Goal: Information Seeking & Learning: Check status

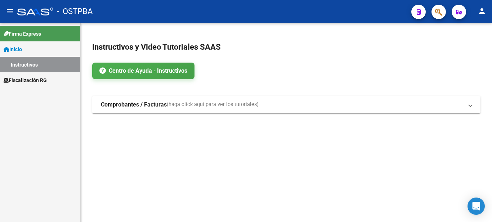
click at [32, 76] on span "Fiscalización RG" at bounding box center [25, 80] width 43 height 8
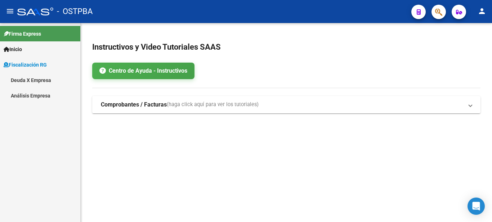
click at [43, 78] on link "Deuda X Empresa" at bounding box center [40, 79] width 80 height 15
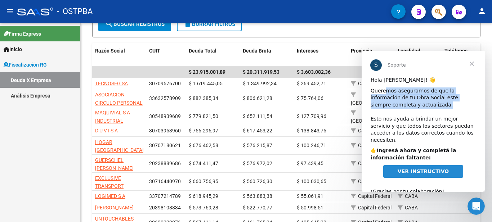
drag, startPoint x: 389, startPoint y: 92, endPoint x: 435, endPoint y: 105, distance: 48.0
click at [435, 105] on div "Queremos asegurarnos de que la información de tu Obra Social esté siempre compl…" at bounding box center [423, 116] width 105 height 57
drag, startPoint x: 383, startPoint y: 94, endPoint x: 419, endPoint y: 104, distance: 36.6
click at [417, 103] on div "Queremos asegurarnos de que la información de tu Obra Social esté siempre compl…" at bounding box center [423, 116] width 105 height 57
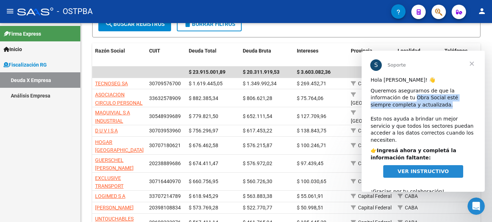
click at [419, 104] on div "Queremos asegurarnos de que la información de tu Obra Social esté siempre compl…" at bounding box center [423, 116] width 105 height 57
drag, startPoint x: 380, startPoint y: 92, endPoint x: 419, endPoint y: 105, distance: 40.7
click at [418, 104] on div "Queremos asegurarnos de que la información de tu Obra Social esté siempre compl…" at bounding box center [423, 116] width 105 height 57
click at [419, 106] on div "Queremos asegurarnos de que la información de tu Obra Social esté siempre compl…" at bounding box center [423, 116] width 105 height 57
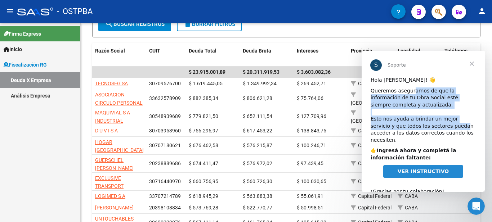
drag, startPoint x: 410, startPoint y: 91, endPoint x: 435, endPoint y: 125, distance: 41.7
click at [435, 124] on div "Queremos asegurarnos de que la información de tu Obra Social esté siempre compl…" at bounding box center [423, 116] width 105 height 57
click at [435, 125] on div "Queremos asegurarnos de que la información de tu Obra Social esté siempre compl…" at bounding box center [423, 116] width 105 height 57
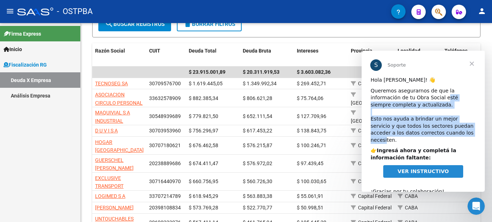
drag, startPoint x: 412, startPoint y: 99, endPoint x: 446, endPoint y: 137, distance: 51.0
click at [446, 137] on div "Hola [PERSON_NAME]! 👋 Queremos asegurarnos de que la información de tu Obra Soc…" at bounding box center [423, 142] width 123 height 131
click at [451, 128] on div "Queremos asegurarnos de que la información de tu Obra Social esté siempre compl…" at bounding box center [423, 116] width 105 height 57
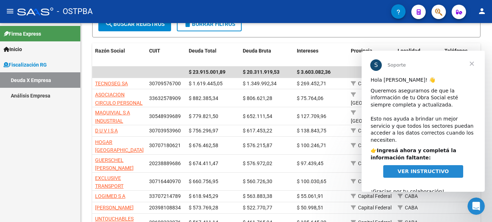
click at [472, 63] on span "Cerrar" at bounding box center [472, 64] width 26 height 26
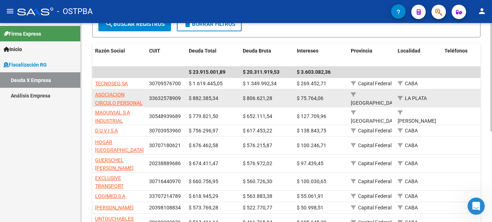
click at [155, 99] on span "33632578909" at bounding box center [165, 98] width 32 height 6
copy span "33632578909"
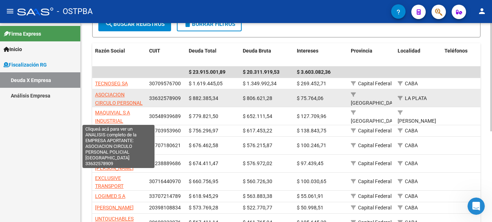
click at [117, 95] on span "ASOCIACION CIRCULO PERSONAL POLICIAL [GEOGRAPHIC_DATA]" at bounding box center [119, 107] width 49 height 30
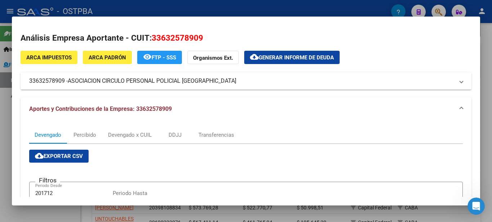
click at [223, 82] on mat-panel-title "33632578909 - ASOCIACION CIRCULO PERSONAL POLICIAL [GEOGRAPHIC_DATA]" at bounding box center [241, 81] width 425 height 9
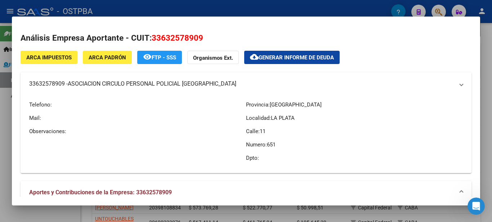
copy mat-panel-title "33632578909 - ASOCIACION CIRCULO PERSONAL POLICIAL [GEOGRAPHIC_DATA]"
drag, startPoint x: 66, startPoint y: 83, endPoint x: 30, endPoint y: 84, distance: 35.3
click at [30, 84] on mat-panel-title "33632578909 - ASOCIACION CIRCULO PERSONAL POLICIAL [GEOGRAPHIC_DATA]" at bounding box center [241, 84] width 425 height 9
copy mat-panel-title "33632578909"
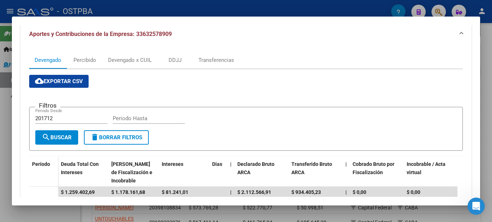
scroll to position [72, 0]
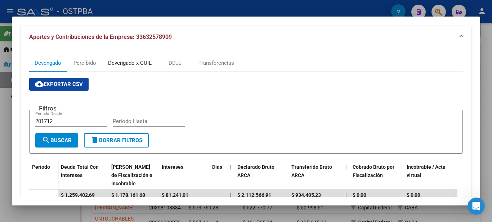
drag, startPoint x: 135, startPoint y: 59, endPoint x: 139, endPoint y: 59, distance: 4.0
click at [136, 59] on div "Devengado x CUIL" at bounding box center [130, 63] width 44 height 8
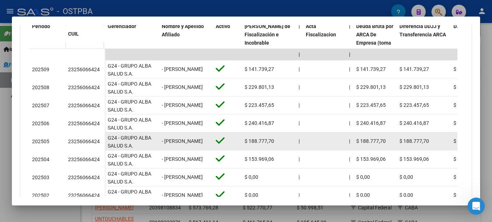
scroll to position [300, 0]
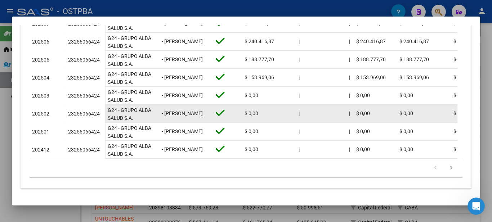
click at [91, 110] on div "23256066424" at bounding box center [84, 114] width 32 height 8
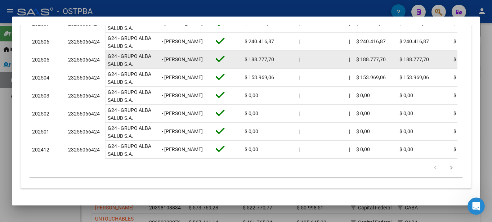
copy div "23256066424"
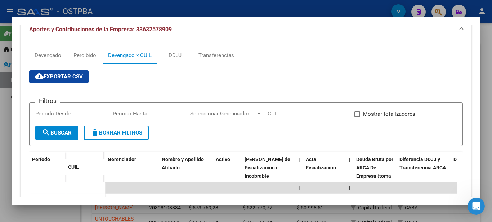
scroll to position [12, 0]
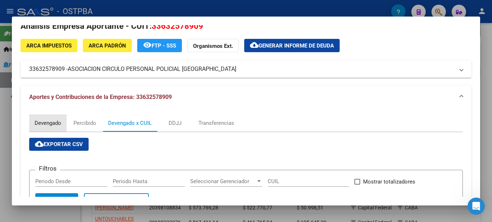
click at [43, 124] on div "Devengado" at bounding box center [48, 123] width 27 height 8
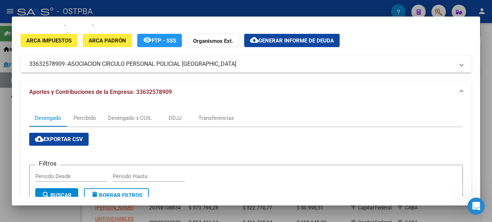
scroll to position [0, 0]
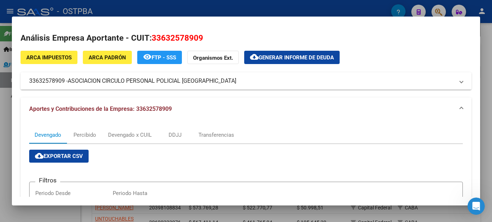
drag, startPoint x: 71, startPoint y: 81, endPoint x: 224, endPoint y: 82, distance: 152.7
click at [224, 82] on span "ASOCIACION CIRCULO PERSONAL POLICIAL [GEOGRAPHIC_DATA]" at bounding box center [152, 81] width 169 height 9
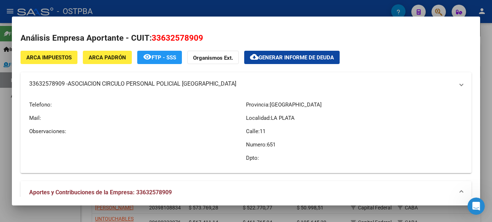
copy span "ASOCIACION CIRCULO PERSONAL POLICIAL [GEOGRAPHIC_DATA]"
click at [283, 55] on span "Generar informe de deuda" at bounding box center [296, 57] width 75 height 6
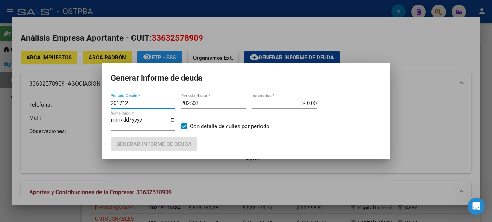
drag, startPoint x: 142, startPoint y: 105, endPoint x: 124, endPoint y: 102, distance: 17.6
click at [126, 103] on input "201712" at bounding box center [143, 103] width 65 height 6
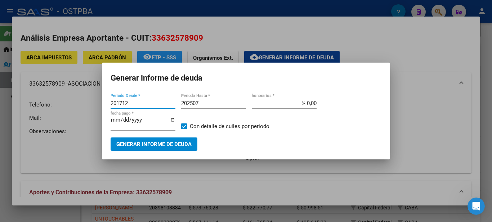
click at [124, 102] on input "201712" at bounding box center [143, 103] width 65 height 6
type input "202504"
type input "202509"
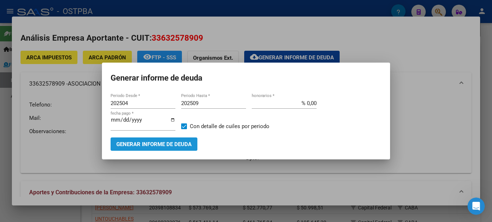
click at [168, 146] on span "Generar informe de deuda" at bounding box center [153, 144] width 75 height 6
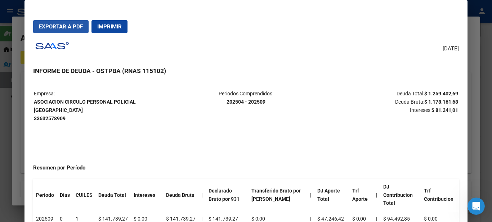
click at [78, 25] on span "Exportar a PDF" at bounding box center [61, 26] width 44 height 6
drag, startPoint x: 452, startPoint y: 94, endPoint x: 422, endPoint y: 91, distance: 30.4
click at [424, 91] on strong "$ 1.259.402,69" at bounding box center [441, 94] width 34 height 6
copy strong "1.259.402,69"
click at [473, 13] on div at bounding box center [246, 111] width 492 height 222
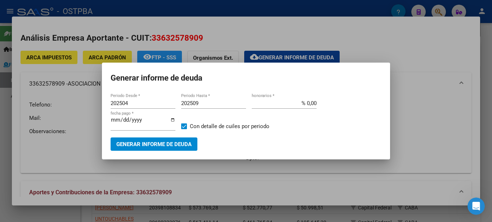
click at [367, 39] on div at bounding box center [246, 111] width 492 height 222
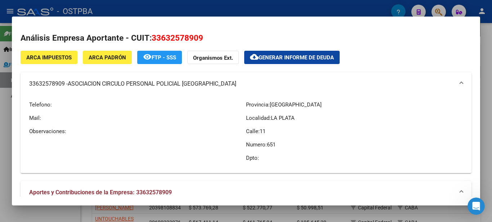
click at [412, 36] on h2 "Análisis Empresa Aportante - CUIT: 33632578909" at bounding box center [246, 38] width 451 height 12
click at [433, 13] on div at bounding box center [246, 111] width 492 height 222
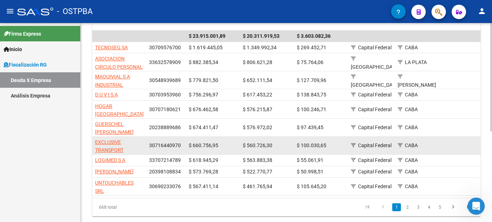
scroll to position [108, 0]
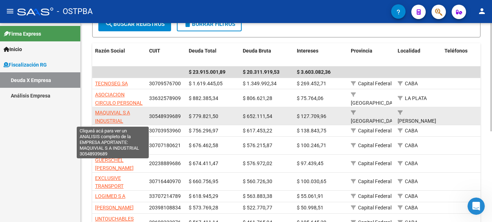
click at [118, 111] on span "MAQUIVIAL S A INDUSTRIAL" at bounding box center [112, 117] width 35 height 14
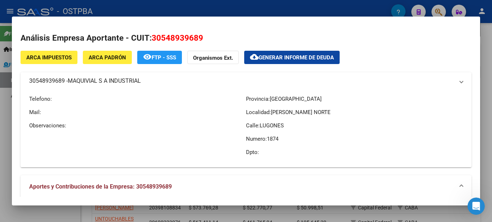
click at [182, 37] on span "30548939689" at bounding box center [178, 37] width 52 height 9
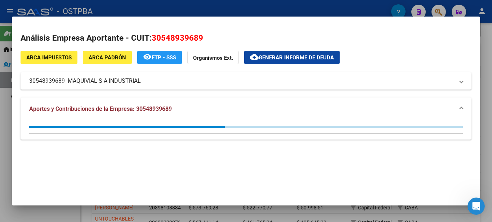
click at [182, 37] on span "30548939689" at bounding box center [178, 37] width 52 height 9
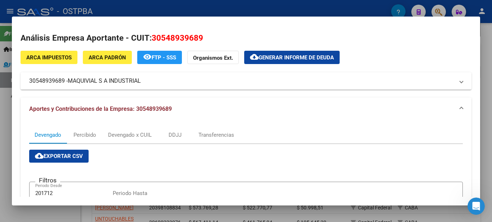
copy span "30548939689"
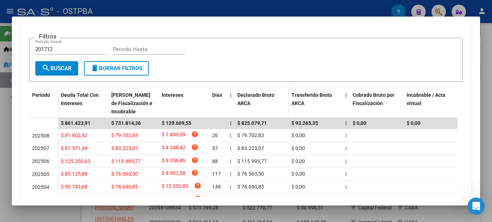
scroll to position [0, 0]
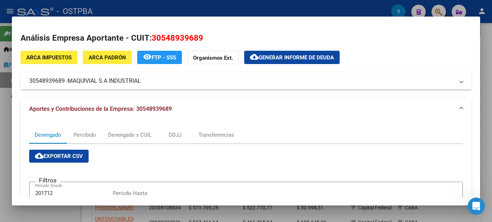
drag, startPoint x: 65, startPoint y: 81, endPoint x: 47, endPoint y: 74, distance: 19.1
click at [29, 81] on mat-panel-title "30548939689 - MAQUIVIAL S A INDUSTRIAL" at bounding box center [241, 81] width 425 height 9
copy mat-panel-title "30548939689"
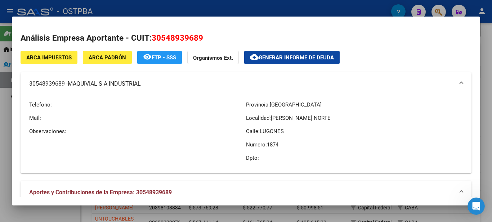
copy mat-panel-title "30548939689"
drag, startPoint x: 148, startPoint y: 81, endPoint x: 143, endPoint y: 87, distance: 7.9
click at [143, 87] on mat-panel-title "30548939689 - MAQUIVIAL S A INDUSTRIAL" at bounding box center [241, 84] width 425 height 9
copy mat-panel-title "30548939689 - MAQUIVIAL S A INDUSTRIAL"
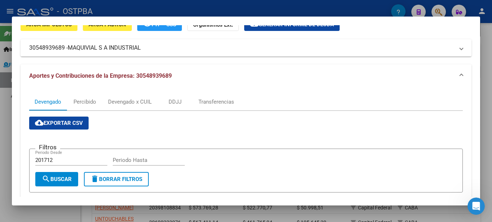
scroll to position [144, 0]
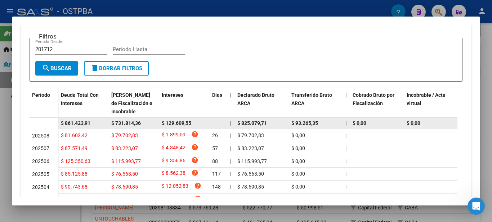
drag, startPoint x: 89, startPoint y: 125, endPoint x: 70, endPoint y: 124, distance: 18.7
click at [70, 124] on span "$ 861.423,91" at bounding box center [76, 123] width 30 height 6
drag, startPoint x: 90, startPoint y: 124, endPoint x: 66, endPoint y: 122, distance: 24.9
click at [66, 122] on div "$ 861.423,91" at bounding box center [83, 123] width 45 height 8
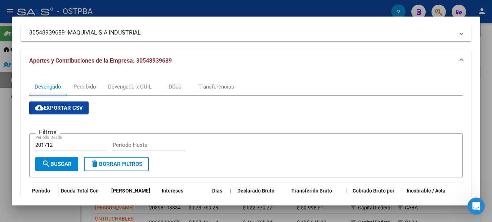
scroll to position [0, 0]
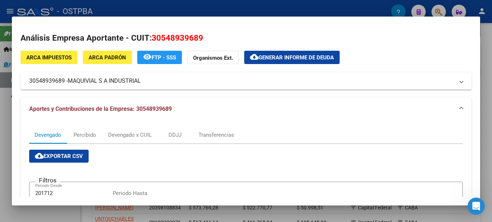
drag, startPoint x: 148, startPoint y: 82, endPoint x: 148, endPoint y: 68, distance: 14.4
click at [142, 82] on mat-panel-title "30548939689 - MAQUIVIAL S A INDUSTRIAL" at bounding box center [241, 81] width 425 height 9
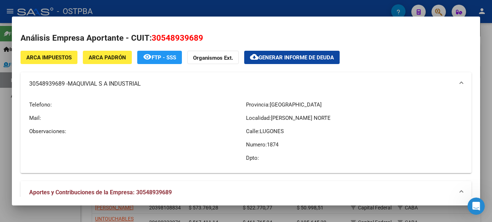
click at [402, 113] on div "Provincia: [GEOGRAPHIC_DATA] Localidad: [PERSON_NAME][GEOGRAPHIC_DATA] Calle: […" at bounding box center [354, 131] width 217 height 72
click at [438, 12] on div at bounding box center [246, 111] width 492 height 222
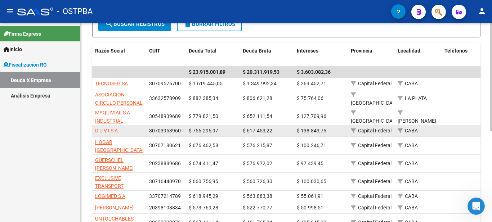
click at [170, 130] on span "30703953960" at bounding box center [165, 131] width 32 height 6
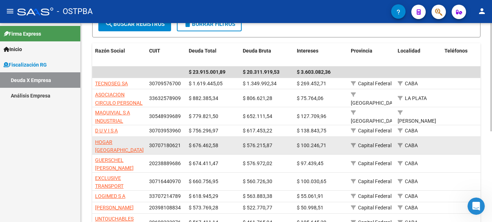
scroll to position [167, 0]
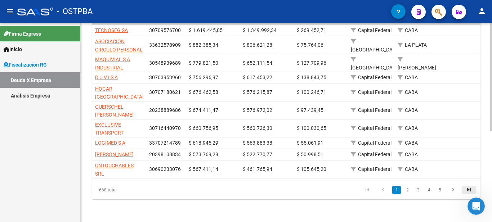
click at [470, 190] on icon "go to last page" at bounding box center [468, 191] width 9 height 9
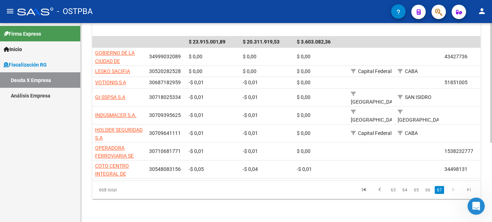
scroll to position [131, 0]
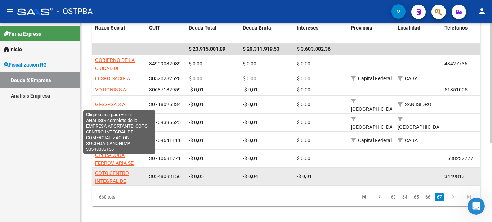
click at [108, 170] on span "COTO CENTRO INTEGRAL DE COMERCIALIZACION SOCIEDAD ANONIMA" at bounding box center [119, 185] width 48 height 30
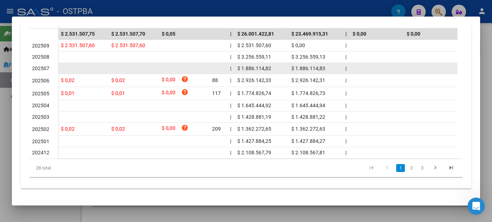
scroll to position [240, 0]
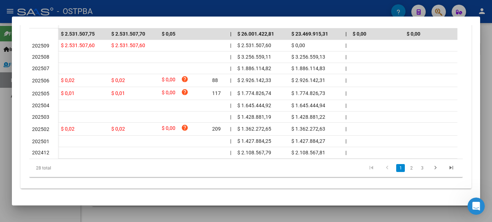
click at [477, 8] on div at bounding box center [246, 111] width 492 height 222
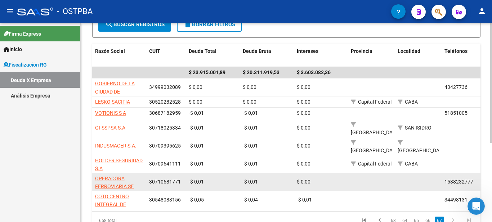
scroll to position [95, 0]
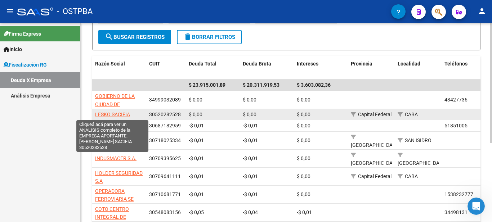
click at [118, 114] on span "LESKO SACIFIA" at bounding box center [112, 115] width 35 height 6
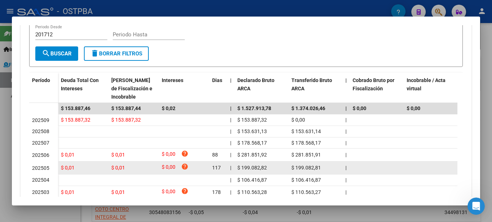
scroll to position [209, 0]
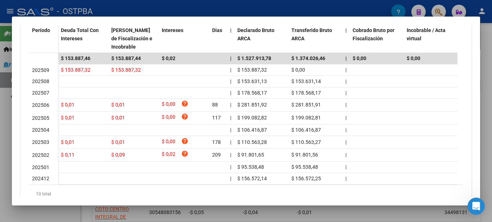
click at [473, 8] on div at bounding box center [246, 111] width 492 height 222
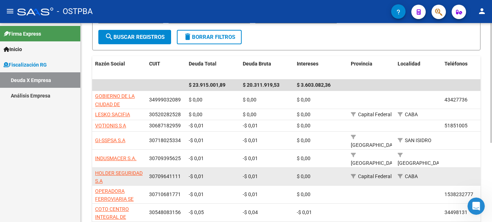
scroll to position [131, 0]
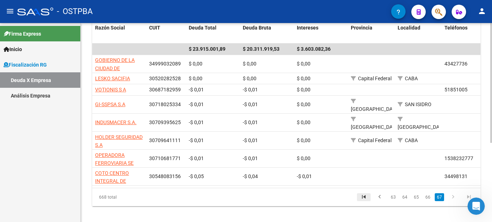
click at [366, 194] on icon "go to first page" at bounding box center [363, 198] width 9 height 9
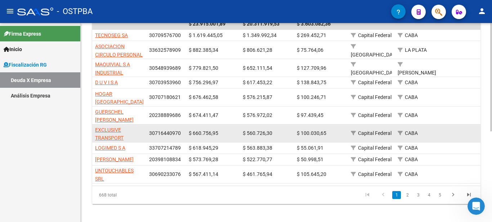
scroll to position [167, 0]
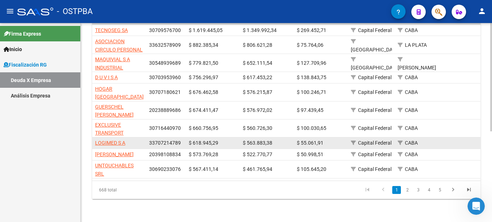
click at [158, 139] on div "33707214789" at bounding box center [166, 143] width 34 height 8
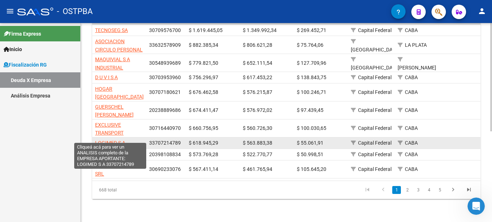
click at [120, 140] on span "LOGIMED S A" at bounding box center [110, 143] width 30 height 6
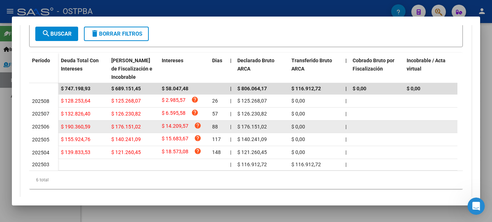
scroll to position [180, 0]
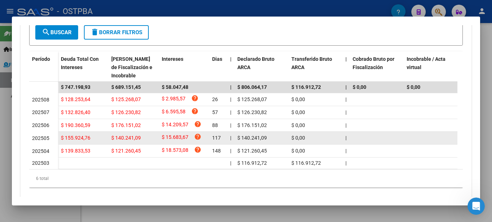
drag, startPoint x: 71, startPoint y: 99, endPoint x: 137, endPoint y: 134, distance: 74.8
click at [137, 135] on datatable-scroller "$ 747.198,93 $ 689.151,45 $ 58.047,48 | $ 806.064,17 $ 116.912,72 | $ 0,00 $ 0,…" at bounding box center [243, 125] width 428 height 87
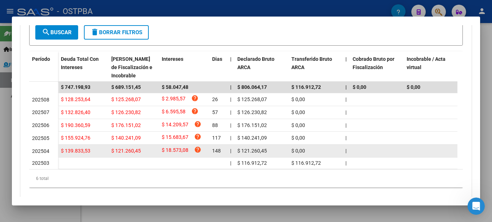
drag, startPoint x: 33, startPoint y: 97, endPoint x: 312, endPoint y: 153, distance: 284.2
click at [312, 153] on datatable-scroller "$ 747.198,93 $ 689.151,45 $ 58.047,48 | $ 806.064,17 $ 116.912,72 | $ 0,00 $ 0,…" at bounding box center [243, 125] width 428 height 87
click at [312, 153] on div "$ 0,00" at bounding box center [315, 151] width 48 height 8
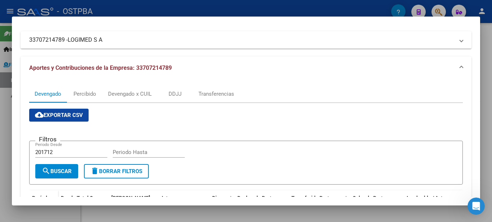
scroll to position [0, 0]
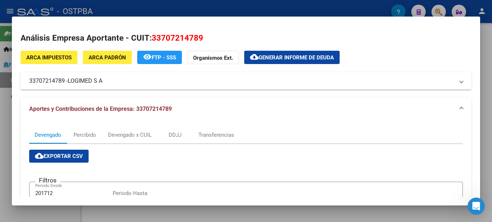
click at [237, 11] on div at bounding box center [246, 111] width 492 height 222
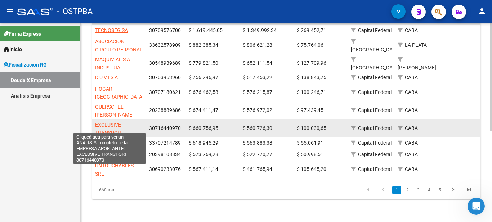
click at [113, 122] on span "EXCLUSIVE TRANSPORT" at bounding box center [109, 129] width 28 height 14
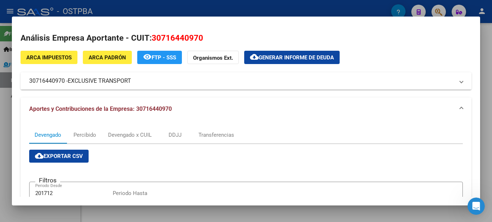
drag, startPoint x: 66, startPoint y: 81, endPoint x: 30, endPoint y: 81, distance: 36.0
click at [30, 81] on mat-panel-title "30716440970 - EXCLUSIVE TRANSPORT" at bounding box center [241, 81] width 425 height 9
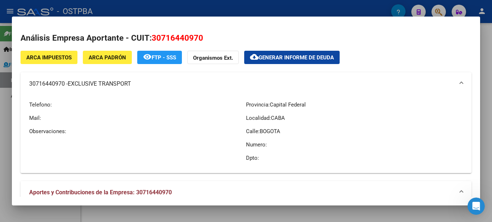
click at [106, 83] on span "EXCLUSIVE TRANSPORT" at bounding box center [99, 84] width 63 height 9
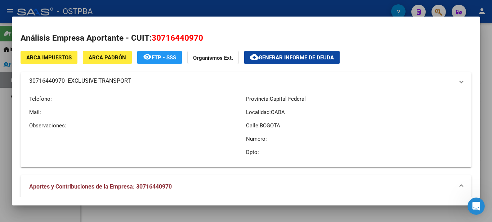
click at [106, 83] on span "EXCLUSIVE TRANSPORT" at bounding box center [99, 81] width 63 height 9
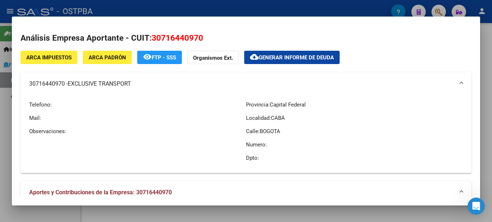
drag, startPoint x: 133, startPoint y: 85, endPoint x: 131, endPoint y: 77, distance: 7.9
click at [131, 86] on mat-panel-title "30716440970 - EXCLUSIVE TRANSPORT" at bounding box center [241, 84] width 425 height 9
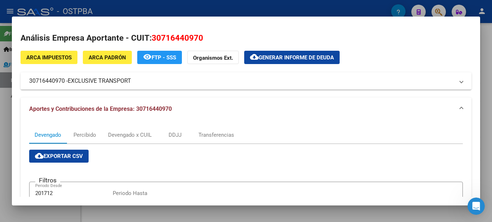
click at [100, 6] on div at bounding box center [246, 111] width 492 height 222
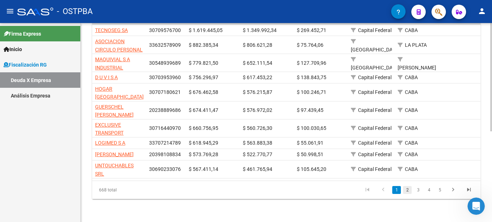
click at [407, 193] on link "2" at bounding box center [407, 190] width 9 height 8
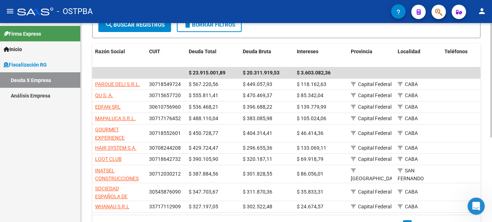
scroll to position [147, 0]
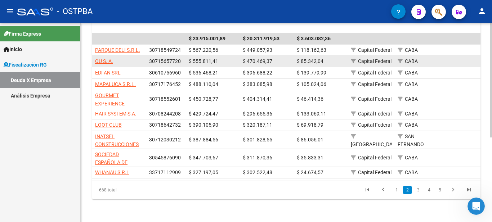
click at [159, 58] on span "30715657720" at bounding box center [165, 61] width 32 height 6
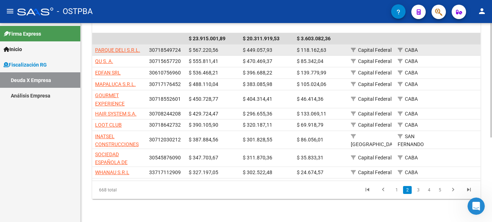
click at [166, 47] on span "30718549724" at bounding box center [165, 50] width 32 height 6
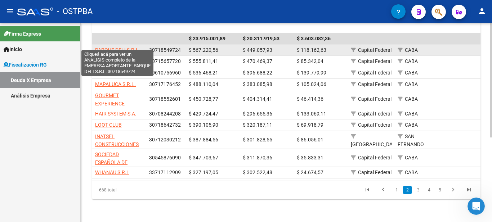
click at [115, 45] on datatable-body-cell "PARQUE DELI S.R.L." at bounding box center [119, 50] width 54 height 11
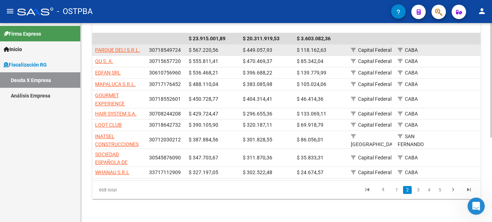
click at [116, 47] on span "PARQUE DELI S.R.L." at bounding box center [117, 50] width 45 height 6
type textarea "30718549724"
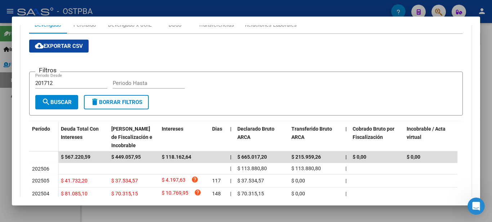
scroll to position [0, 0]
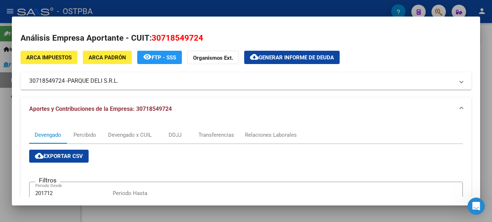
click at [446, 5] on div at bounding box center [246, 111] width 492 height 222
